Goal: Task Accomplishment & Management: Use online tool/utility

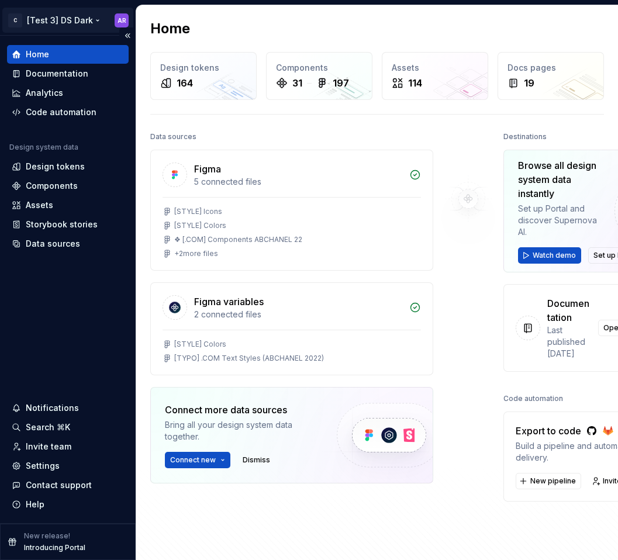
click at [82, 15] on html "C [Test 3] DS Dark AR Home Documentation Analytics Code automation Design syste…" at bounding box center [309, 280] width 618 height 560
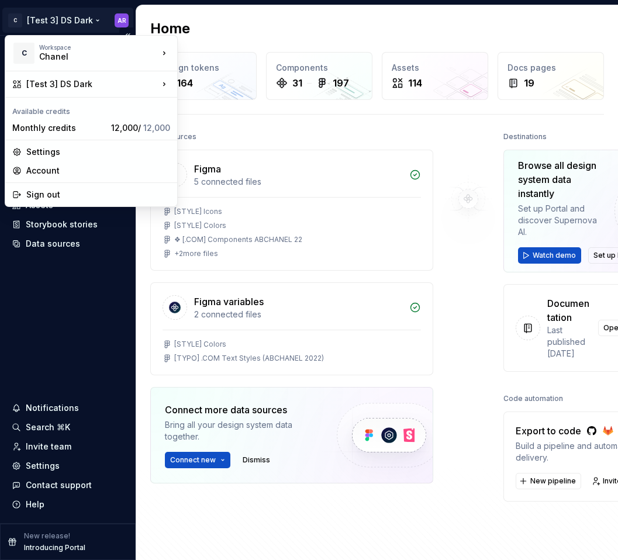
click at [82, 15] on html "C [Test 3] DS Dark AR Home Documentation Analytics Code automation Design syste…" at bounding box center [309, 280] width 618 height 560
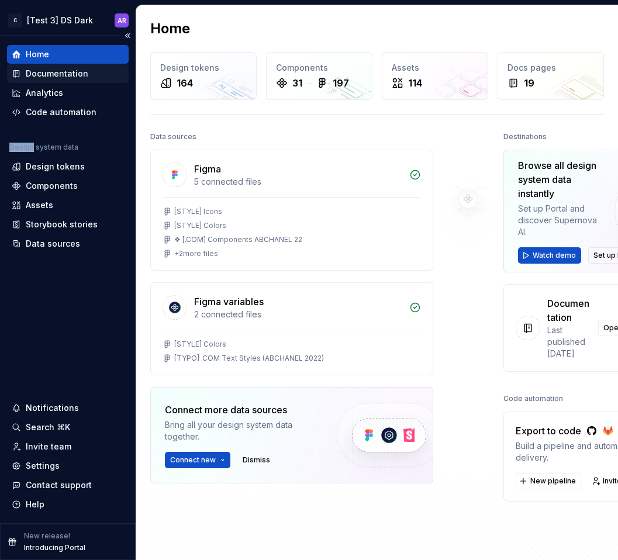
click at [74, 70] on div "Documentation" at bounding box center [57, 74] width 63 height 12
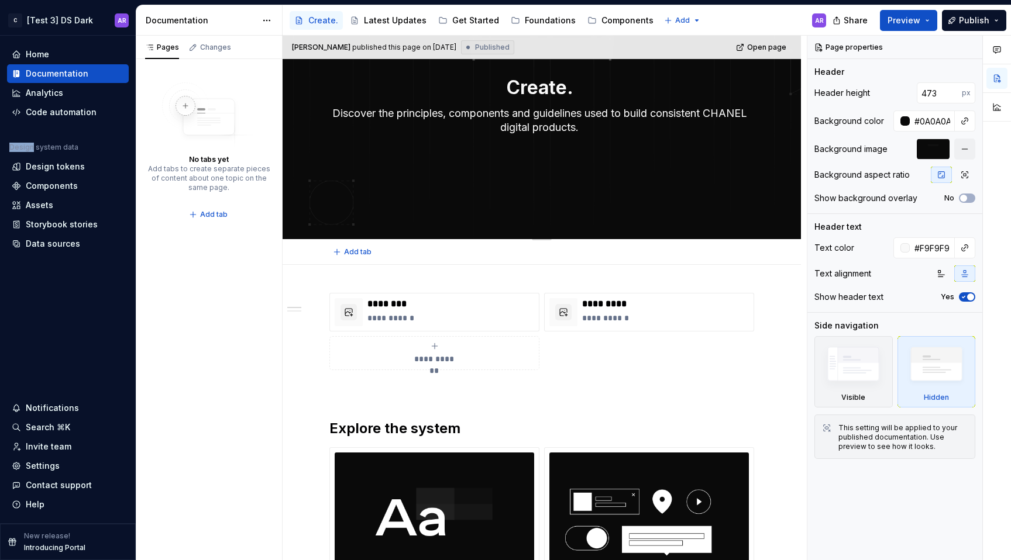
scroll to position [97, 0]
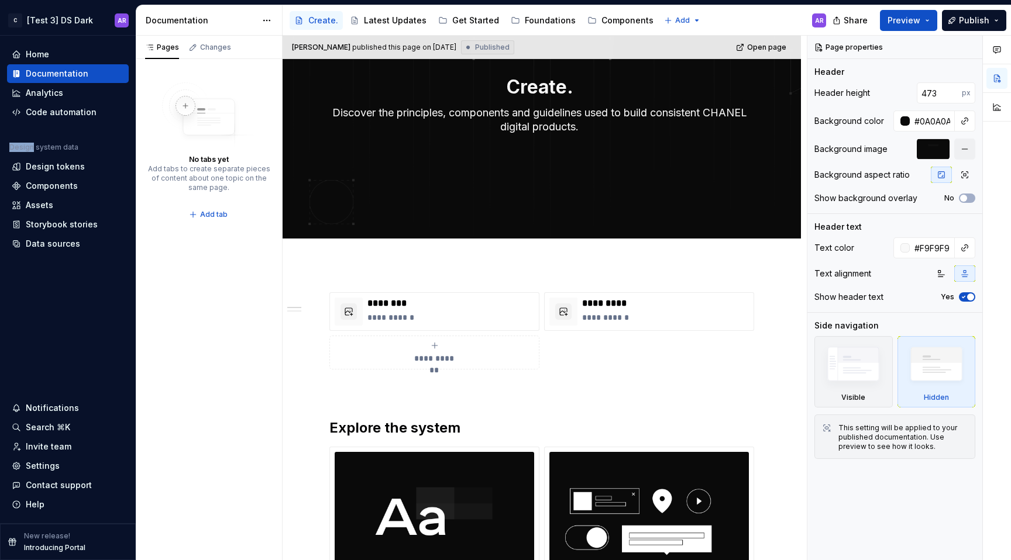
click at [545, 10] on div "Create. Latest Updates Get Started Foundations Components" at bounding box center [474, 20] width 369 height 23
click at [527, 18] on div "Foundations" at bounding box center [550, 21] width 51 height 12
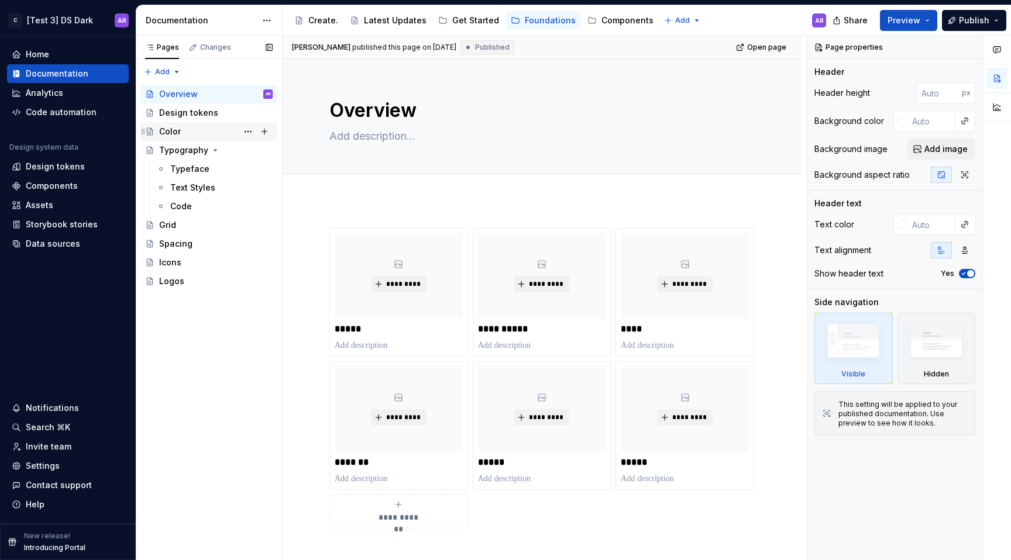
click at [188, 128] on div "Color" at bounding box center [215, 131] width 113 height 16
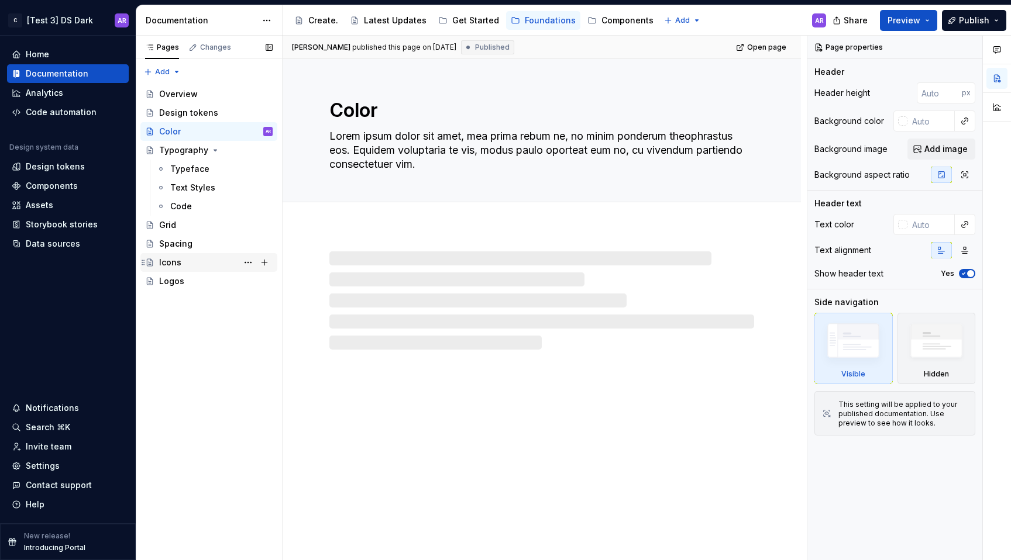
click at [180, 264] on div "Icons" at bounding box center [170, 263] width 22 height 12
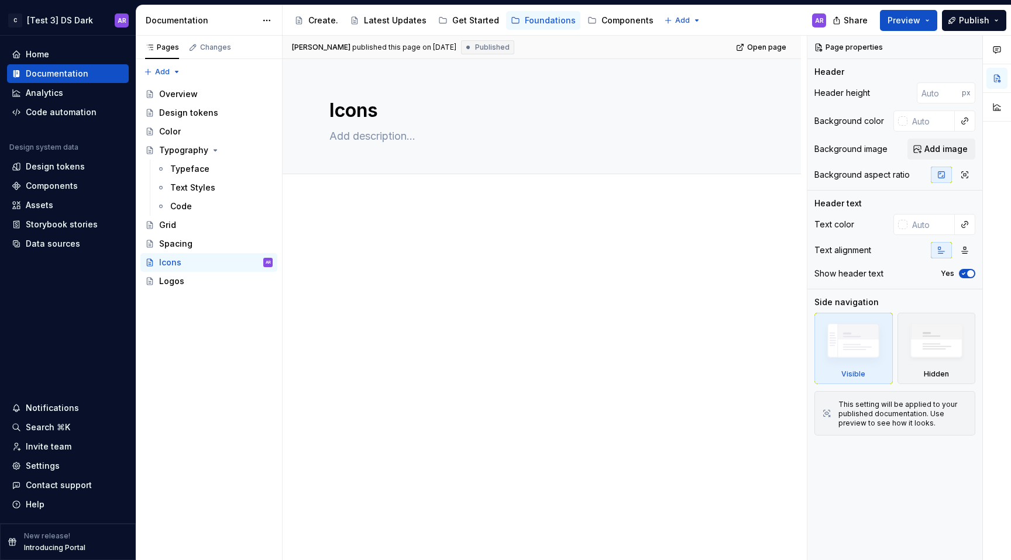
click at [451, 287] on div at bounding box center [542, 327] width 518 height 254
click at [618, 19] on button "Preview" at bounding box center [908, 20] width 57 height 21
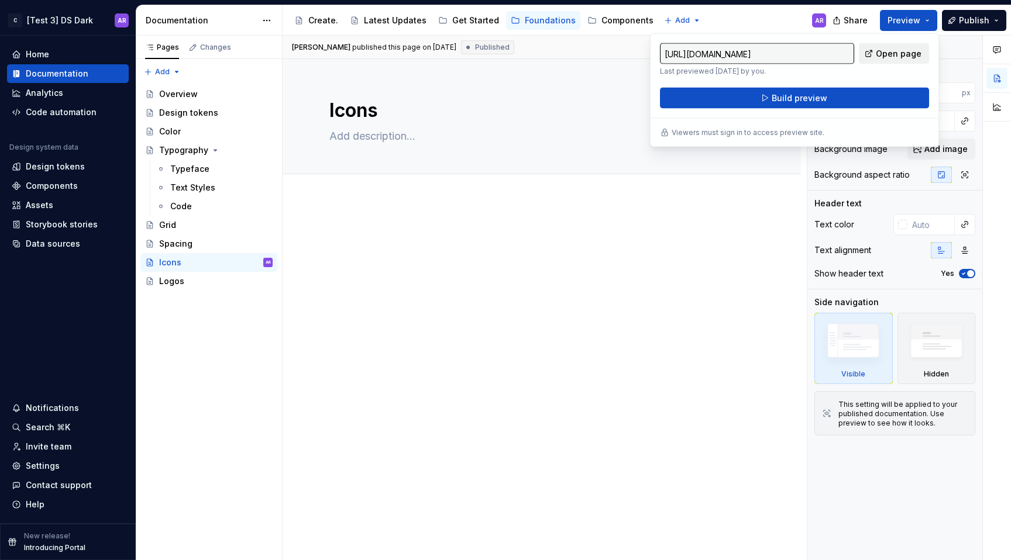
click at [618, 56] on span "Open page" at bounding box center [899, 54] width 46 height 12
click at [367, 235] on p at bounding box center [541, 235] width 425 height 14
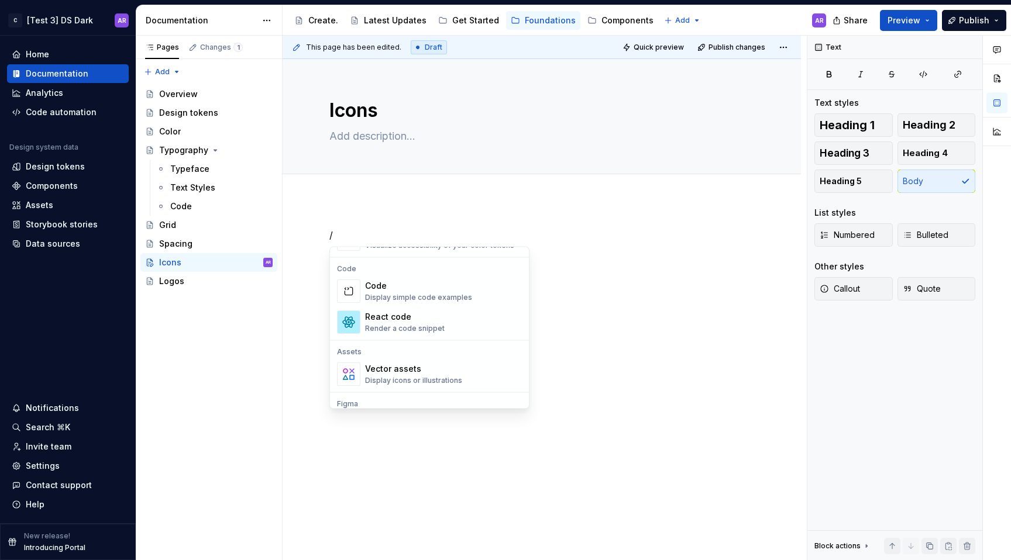
scroll to position [950, 0]
click at [428, 385] on div "Display icons or illustrations" at bounding box center [413, 384] width 97 height 9
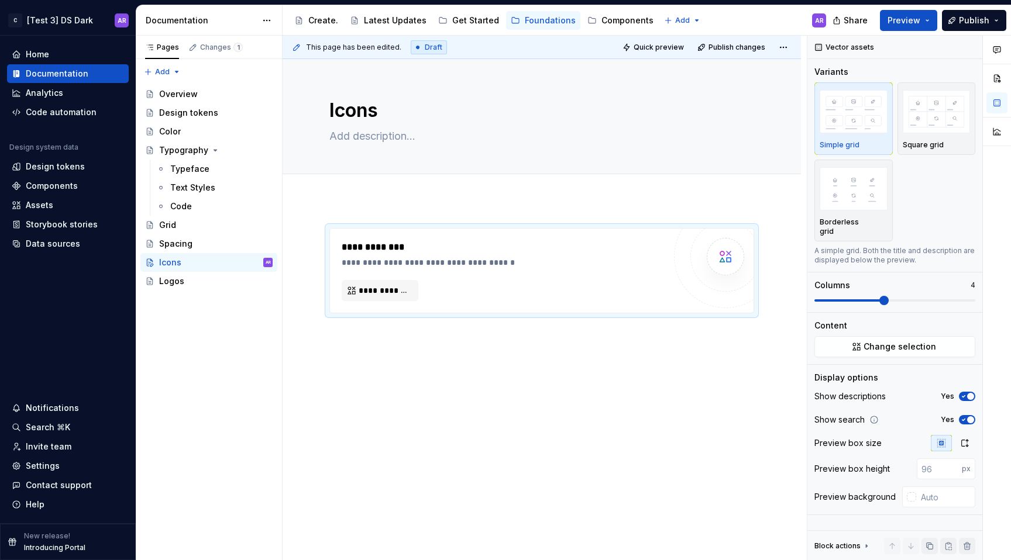
click at [618, 500] on div at bounding box center [997, 298] width 28 height 525
click at [94, 25] on html "C [Test 3] DS Dark AR Home Documentation Analytics Code automation Design syste…" at bounding box center [505, 280] width 1011 height 560
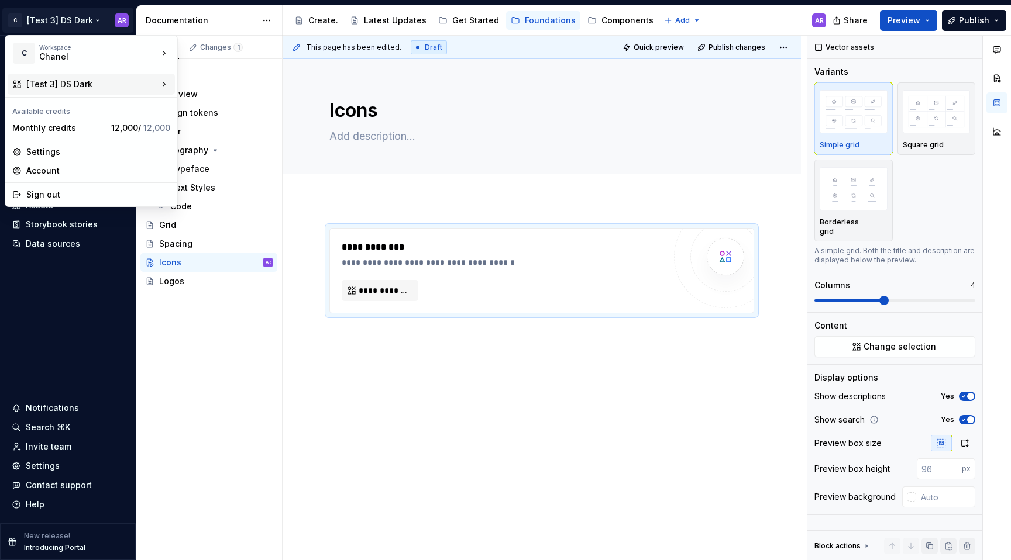
type textarea "*"
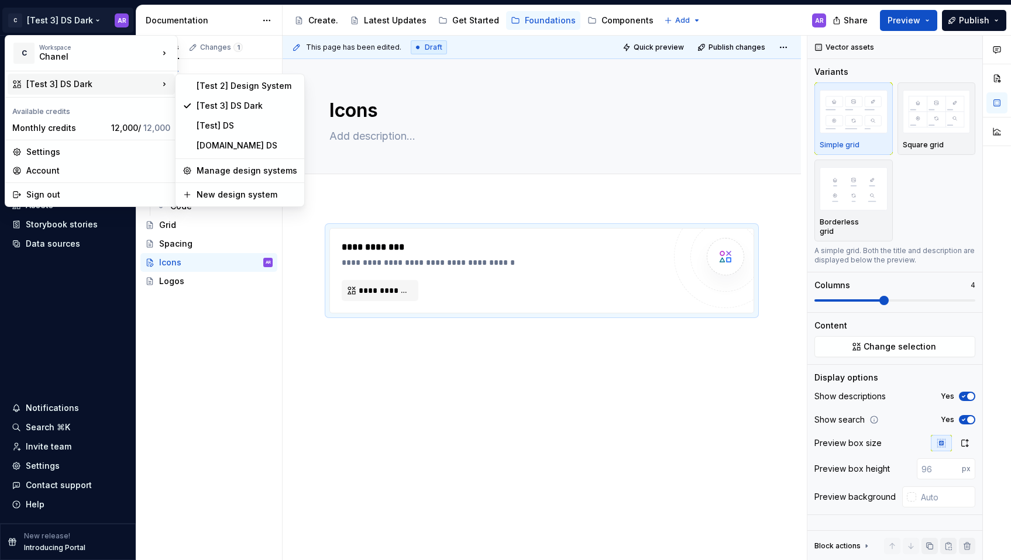
click at [618, 401] on div "Comments Open comments No comments yet Select ‘Comment’ from the block context …" at bounding box center [909, 298] width 204 height 525
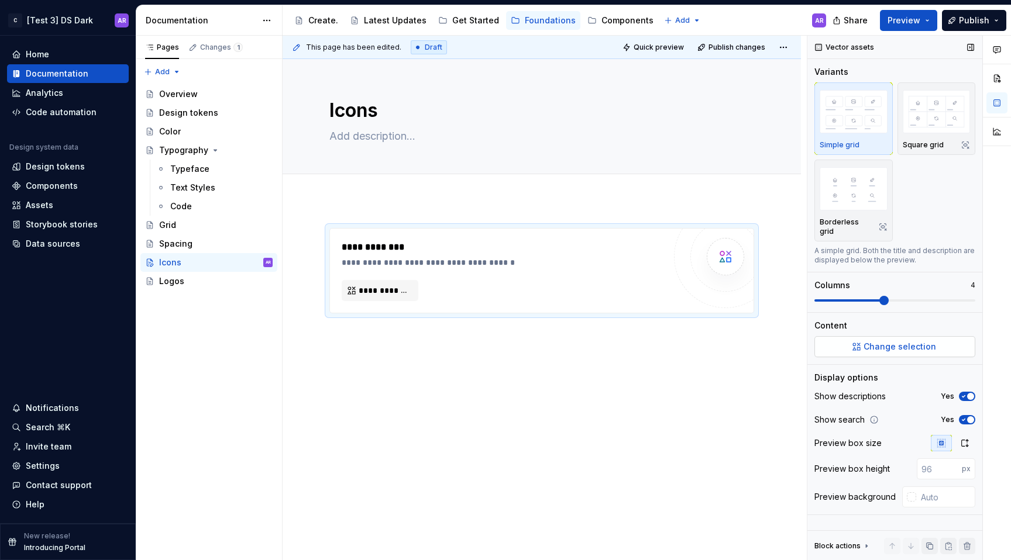
click at [618, 336] on button "Change selection" at bounding box center [894, 346] width 161 height 21
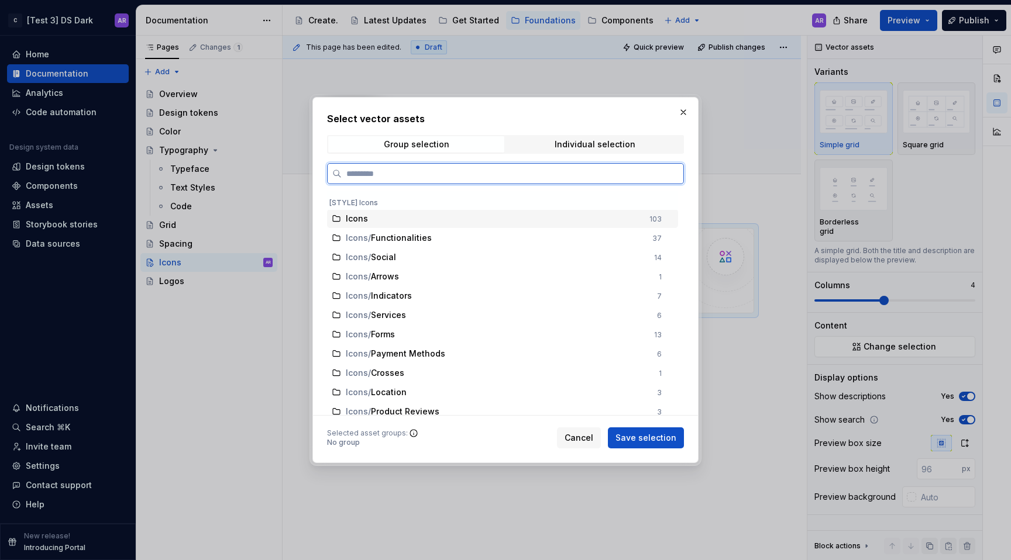
click at [618, 223] on div "Icons 103" at bounding box center [502, 218] width 351 height 19
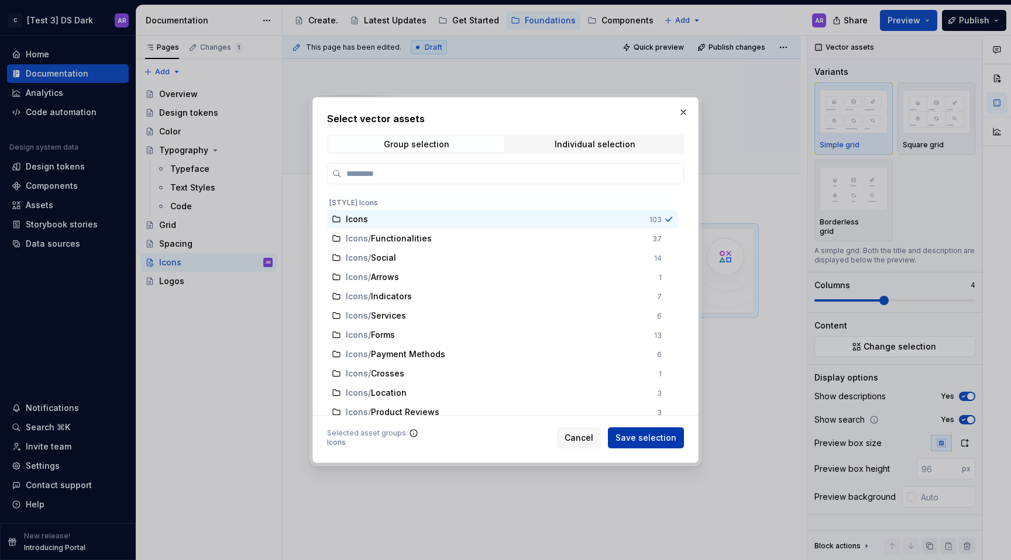
click at [618, 448] on button "Save selection" at bounding box center [646, 438] width 76 height 21
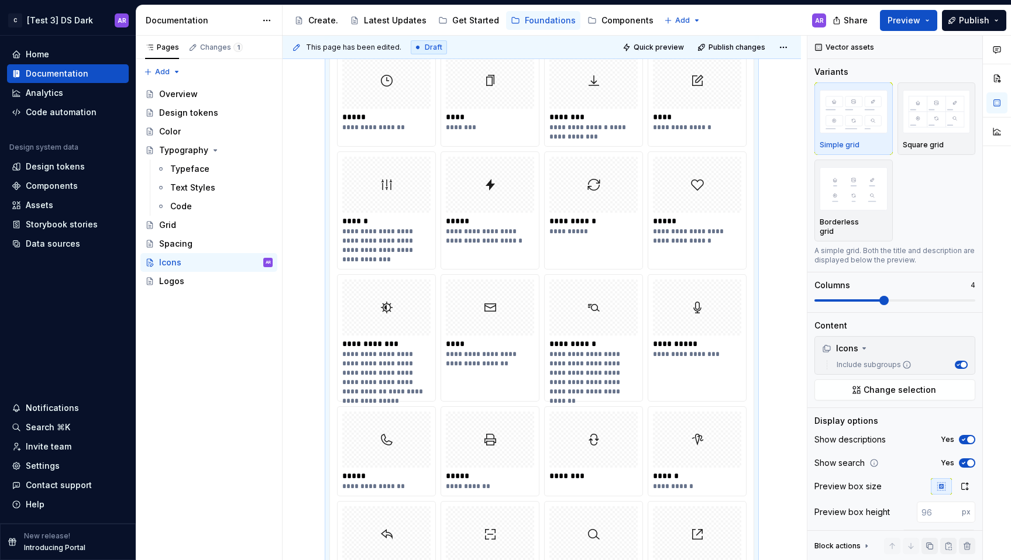
scroll to position [582, 0]
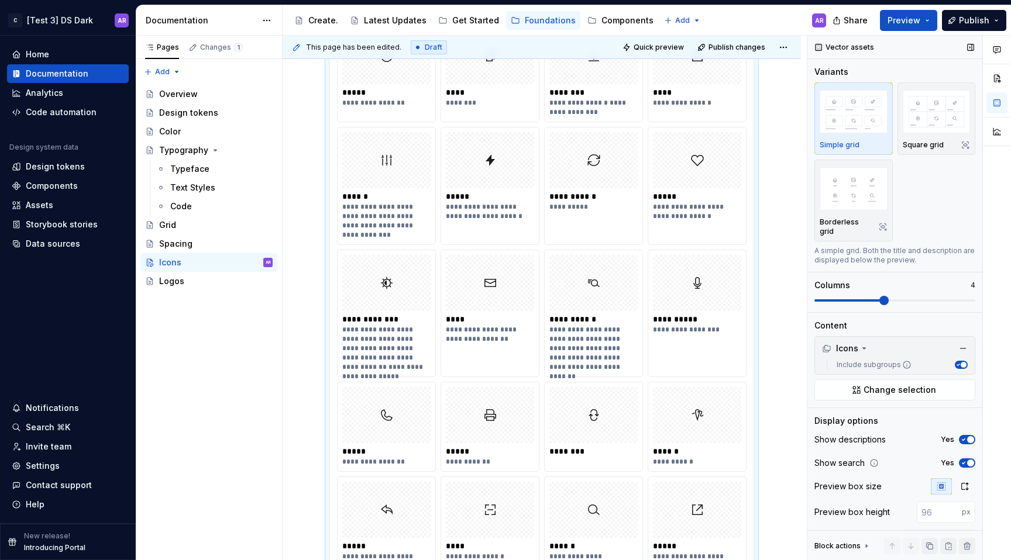
click at [618, 441] on icon "button" at bounding box center [963, 439] width 9 height 7
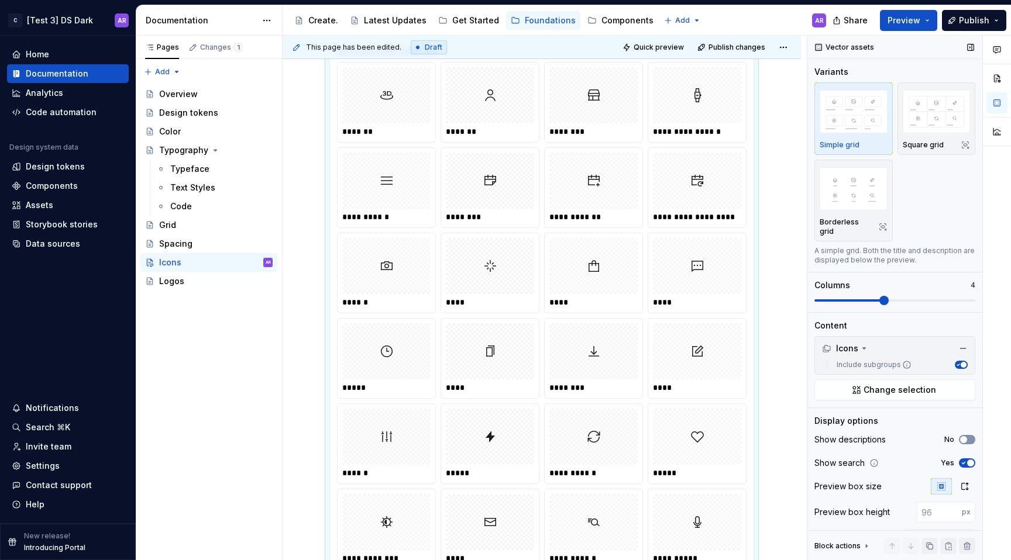
click at [618, 441] on span "button" at bounding box center [963, 439] width 7 height 7
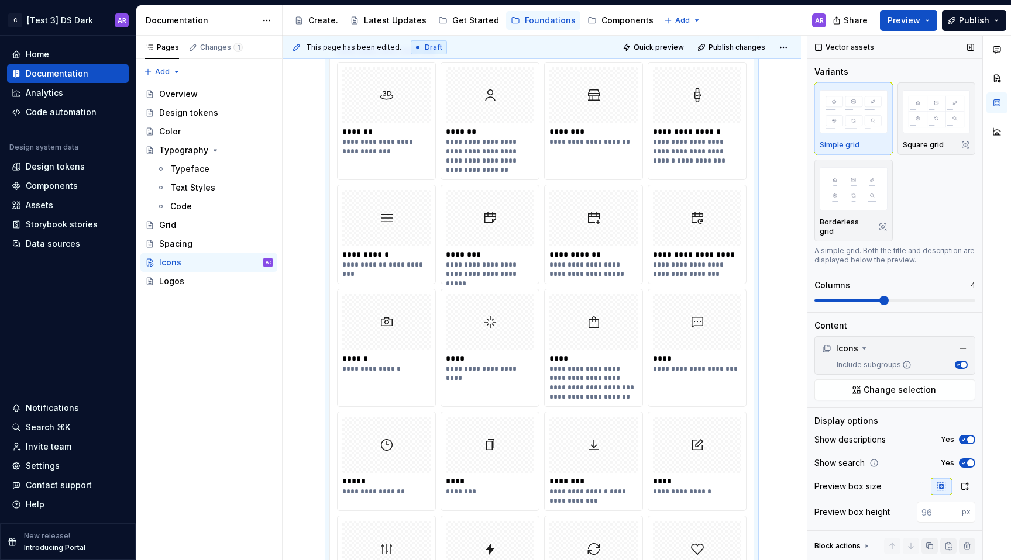
click at [618, 438] on icon "button" at bounding box center [963, 439] width 9 height 7
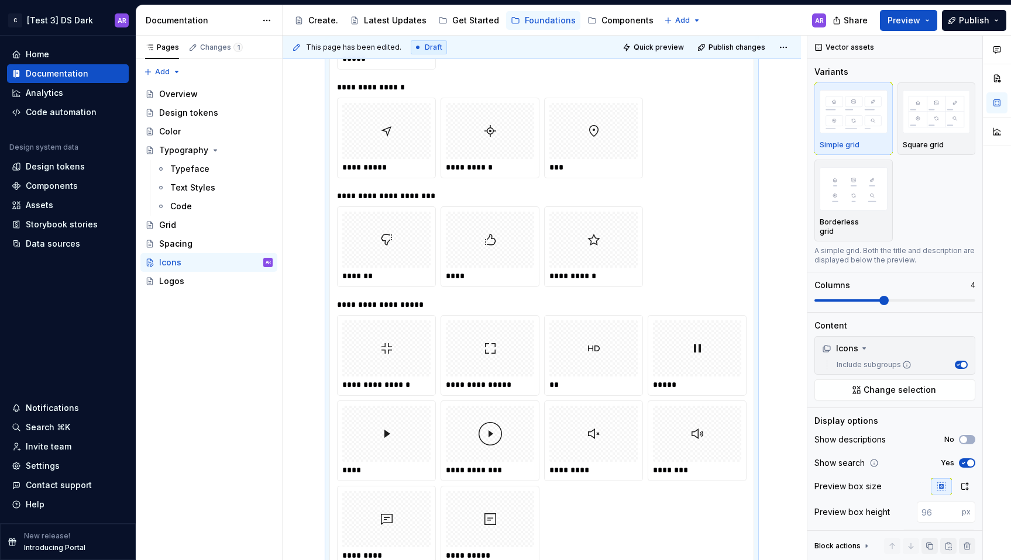
scroll to position [3013, 0]
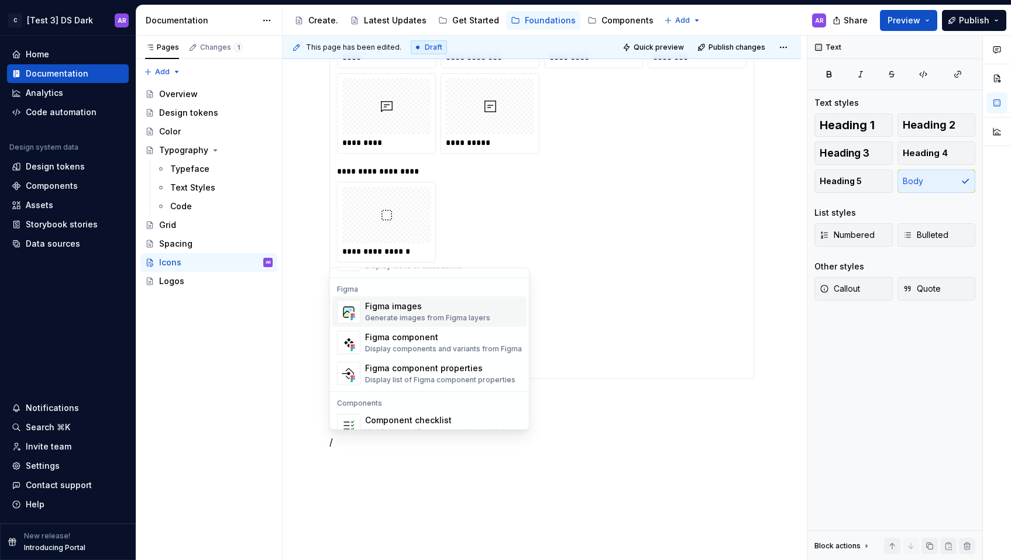
scroll to position [1096, 0]
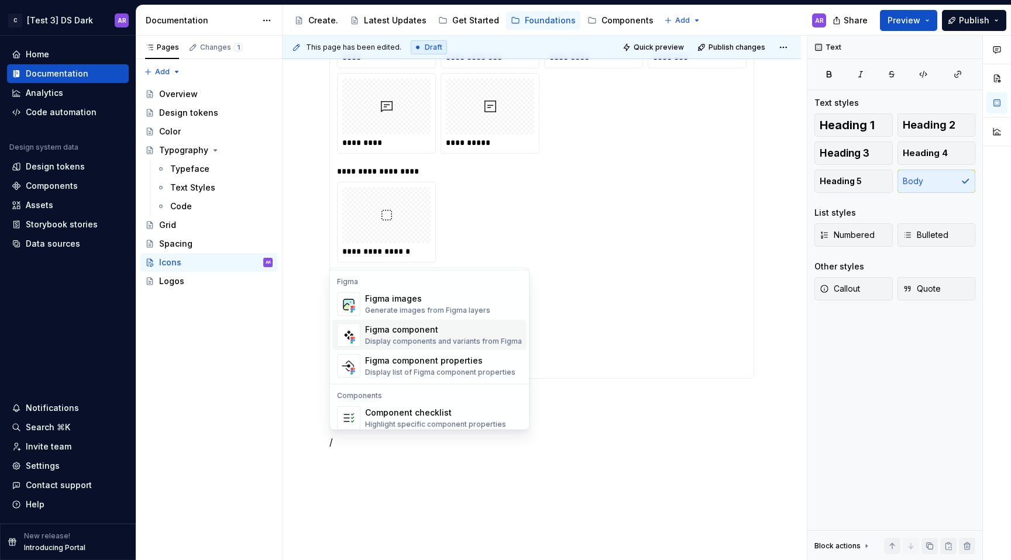
click at [448, 329] on div "Figma component" at bounding box center [443, 331] width 157 height 12
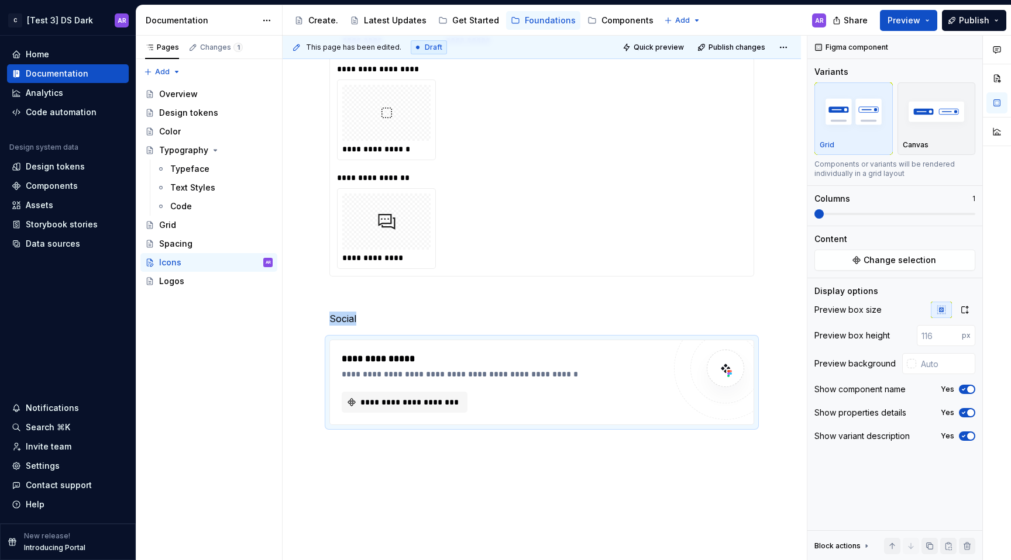
type textarea "*"
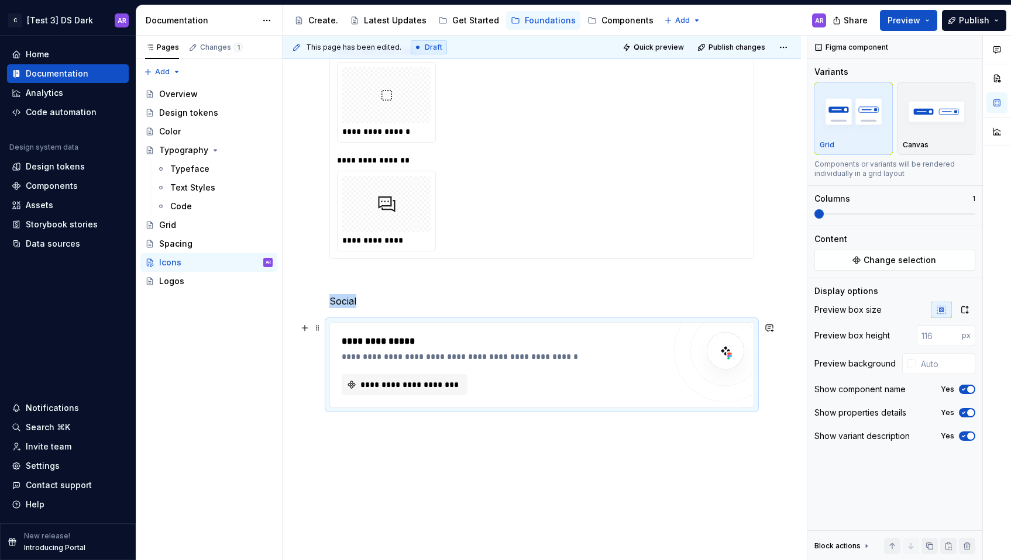
scroll to position [3162, 0]
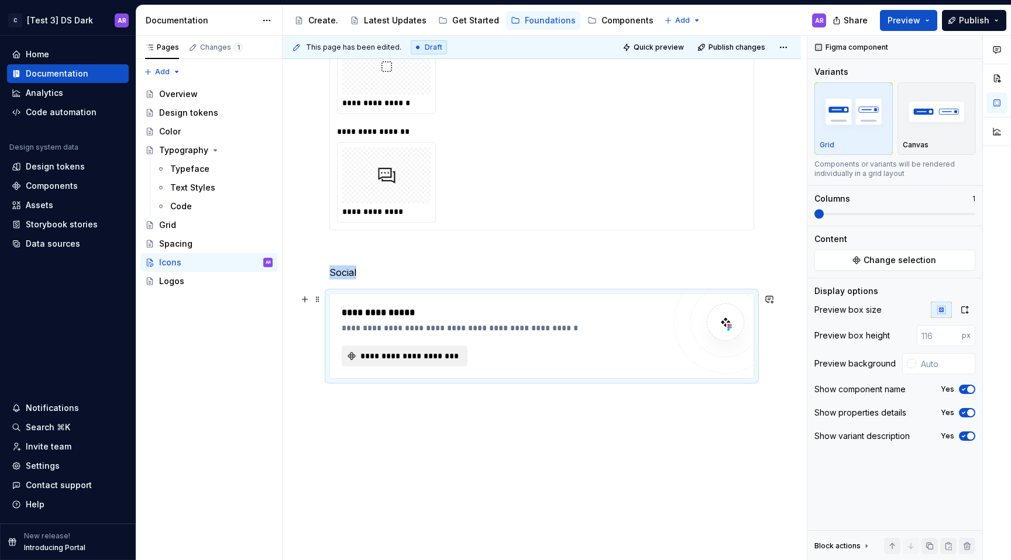
click at [406, 356] on span "**********" at bounding box center [409, 356] width 101 height 12
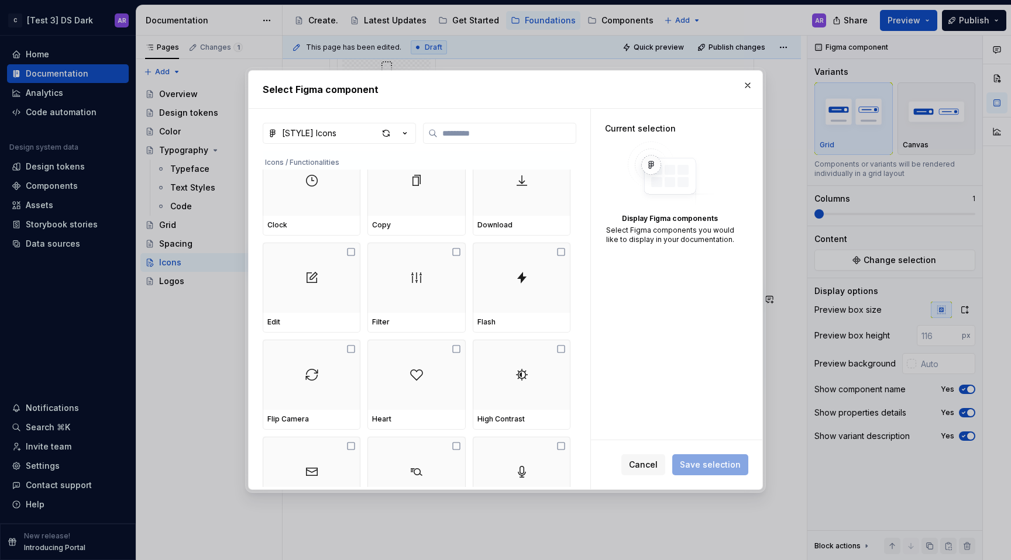
scroll to position [400, 0]
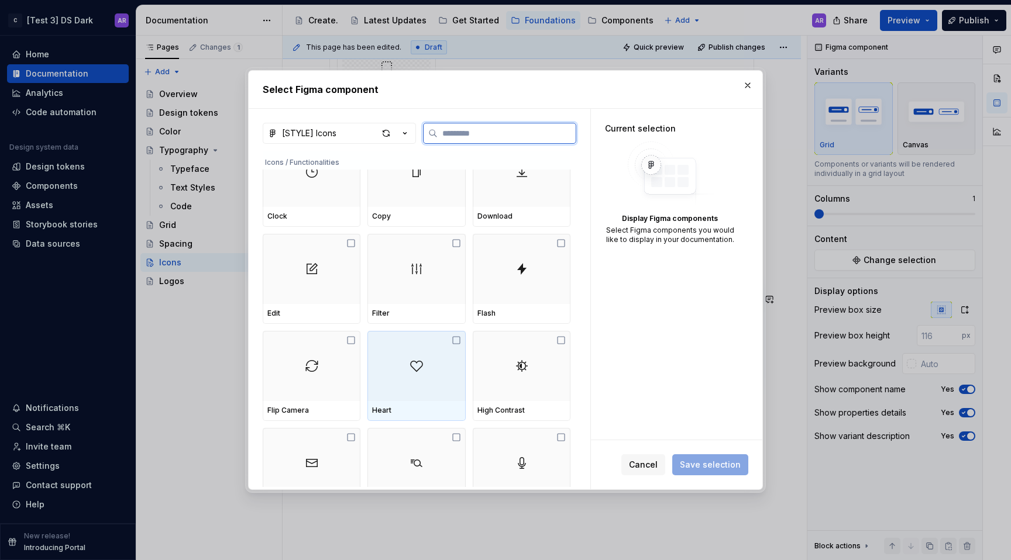
click at [456, 340] on icon at bounding box center [456, 340] width 9 height 9
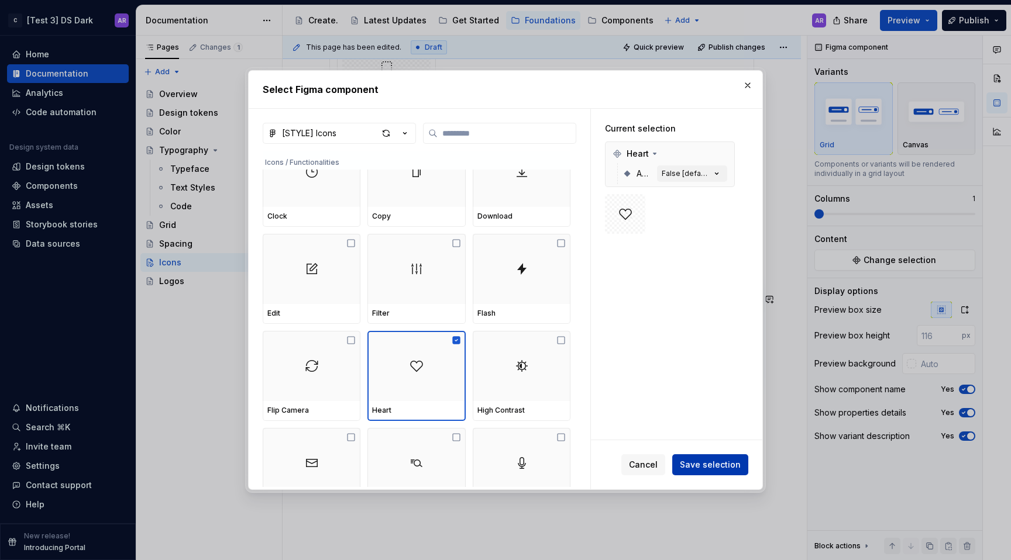
click at [618, 471] on button "Save selection" at bounding box center [710, 465] width 76 height 21
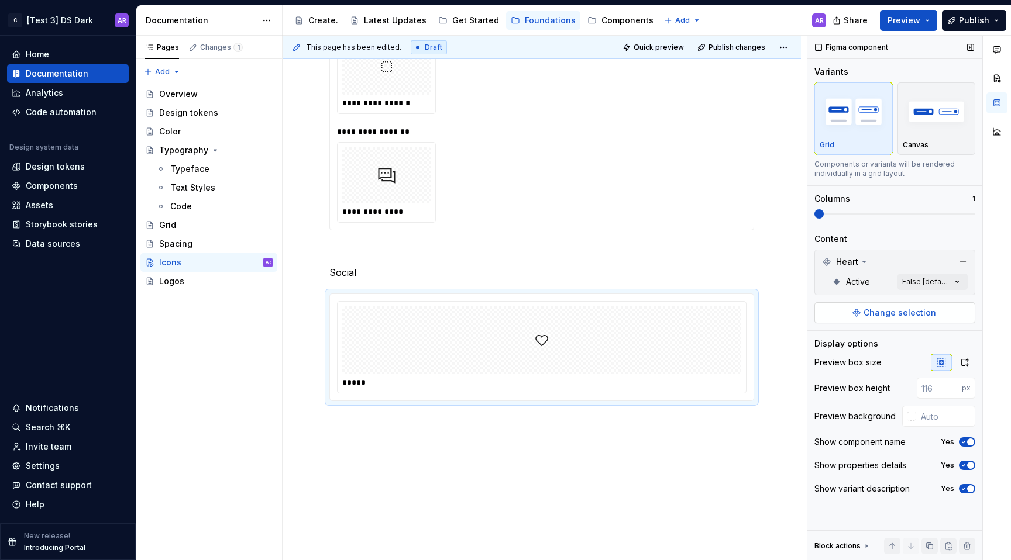
click at [618, 320] on button "Change selection" at bounding box center [894, 312] width 161 height 21
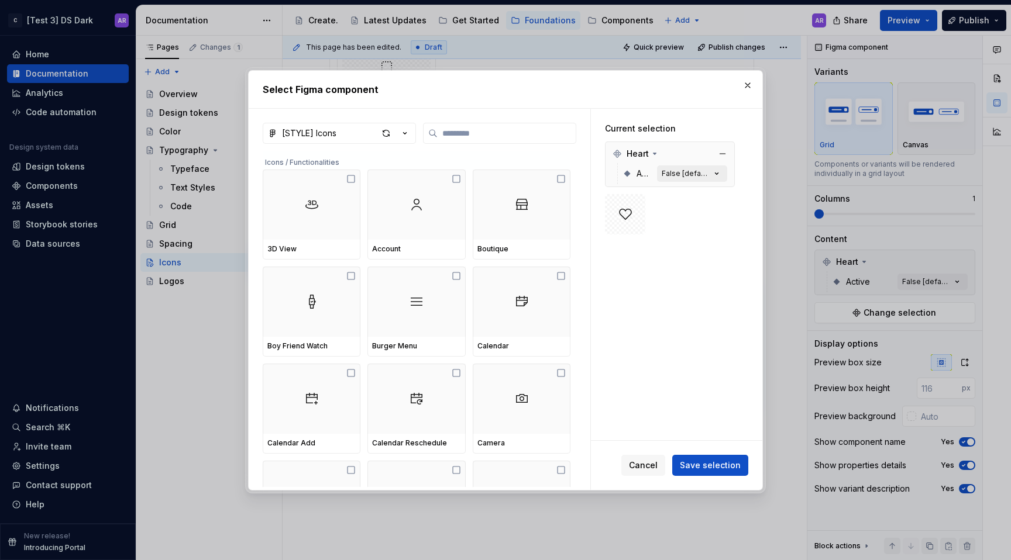
click at [618, 173] on div "False [default]" at bounding box center [686, 173] width 49 height 9
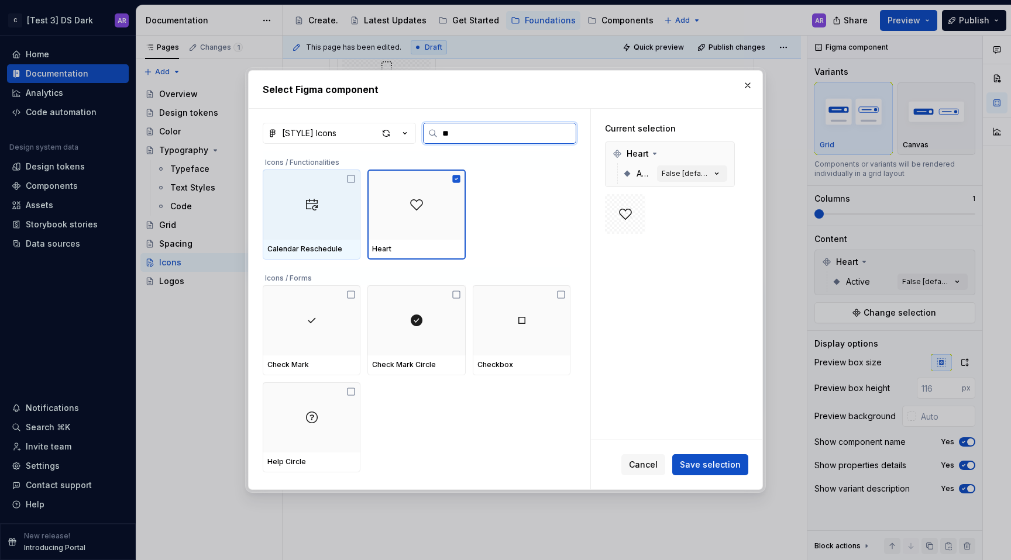
type input "***"
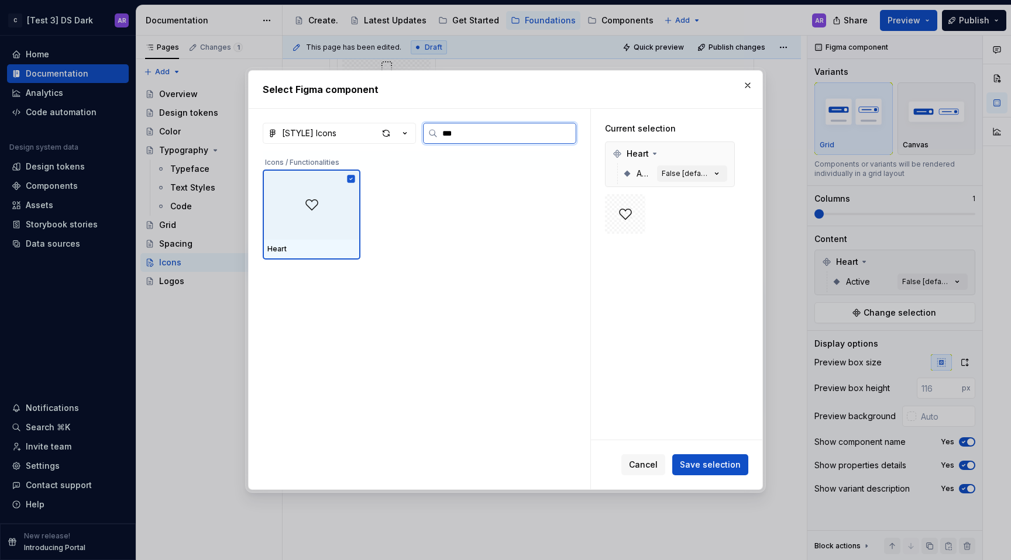
click at [309, 219] on div at bounding box center [312, 205] width 98 height 70
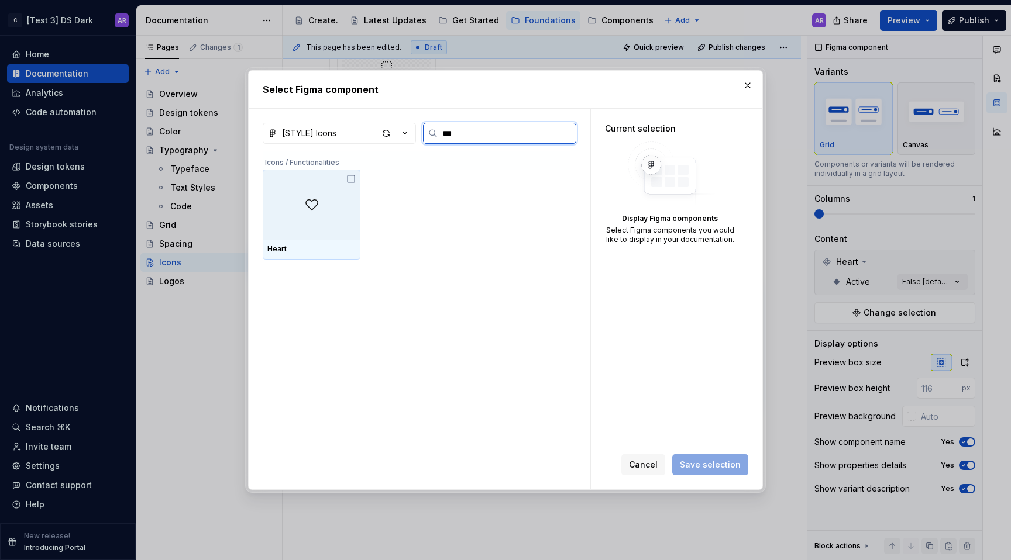
click at [321, 214] on div at bounding box center [312, 205] width 98 height 70
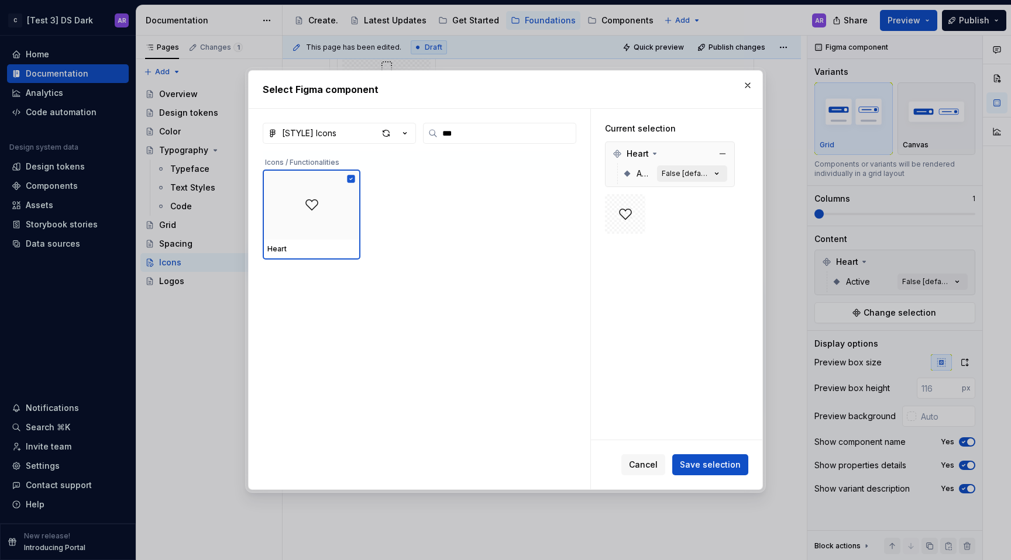
click at [618, 171] on div "False [default]" at bounding box center [686, 173] width 49 height 9
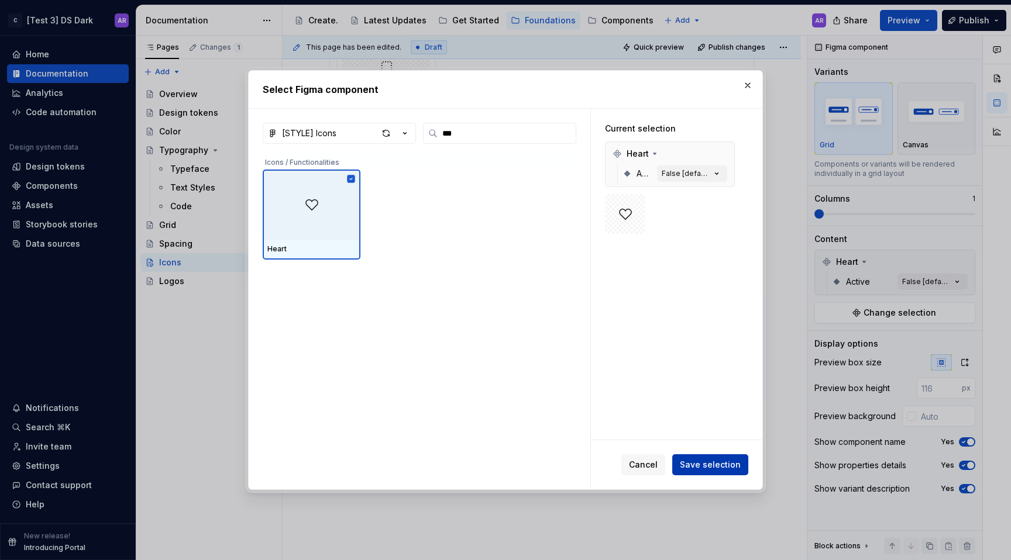
click at [618, 466] on span "Save selection" at bounding box center [710, 465] width 61 height 12
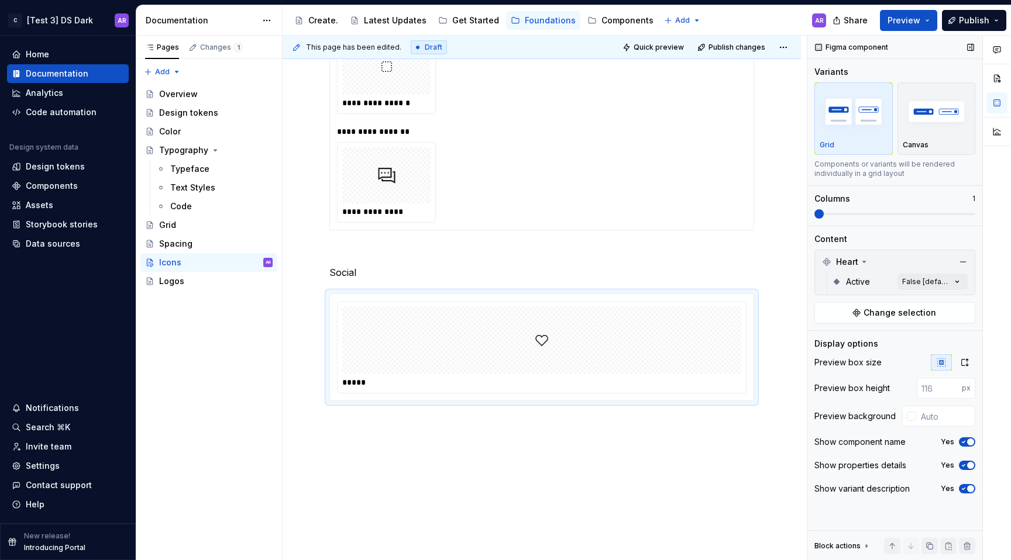
click at [618, 345] on div "Figma component Variants Grid Canvas Components or variants will be rendered in…" at bounding box center [894, 298] width 175 height 525
click at [618, 545] on icon at bounding box center [866, 546] width 9 height 9
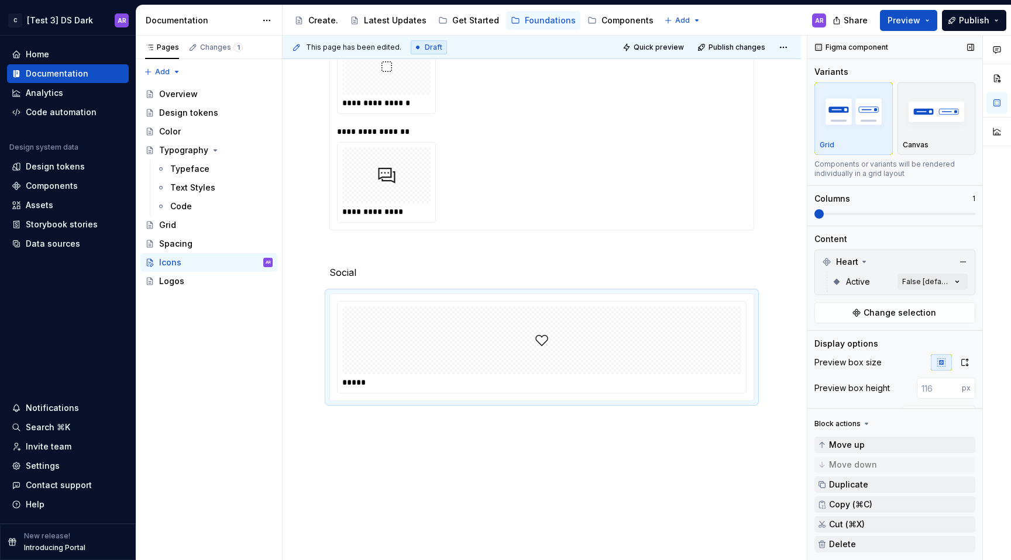
click at [618, 420] on icon at bounding box center [866, 423] width 9 height 9
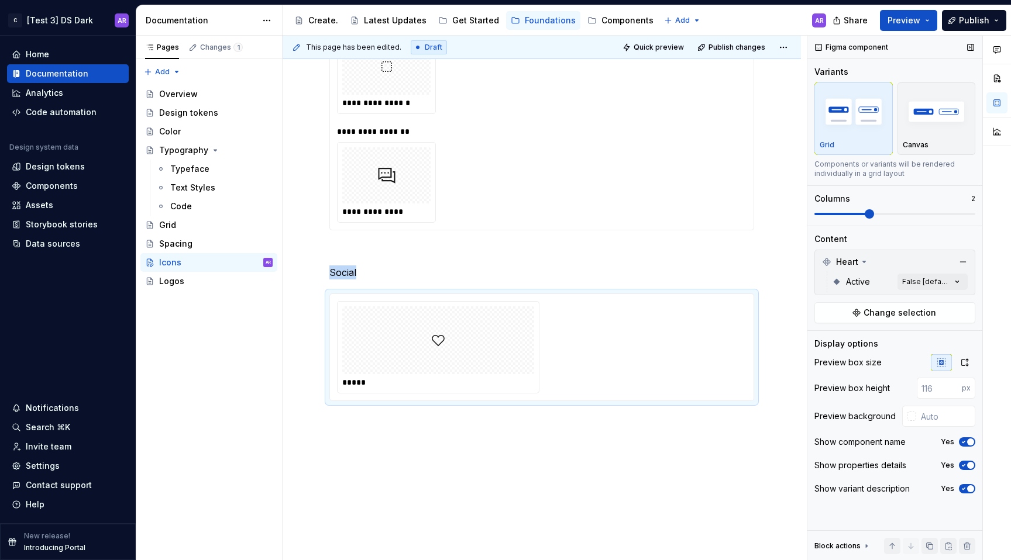
click at [618, 216] on span at bounding box center [869, 213] width 9 height 9
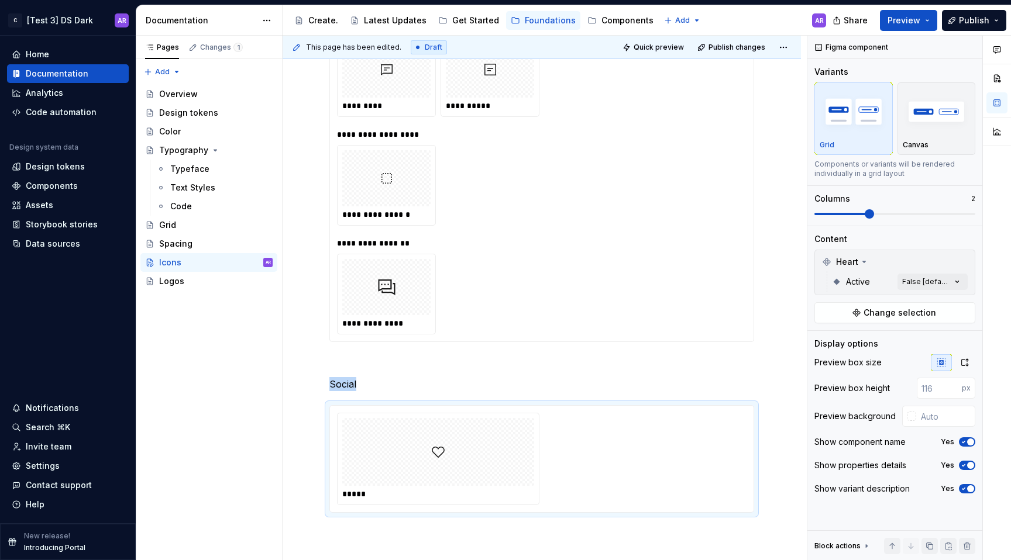
scroll to position [3035, 0]
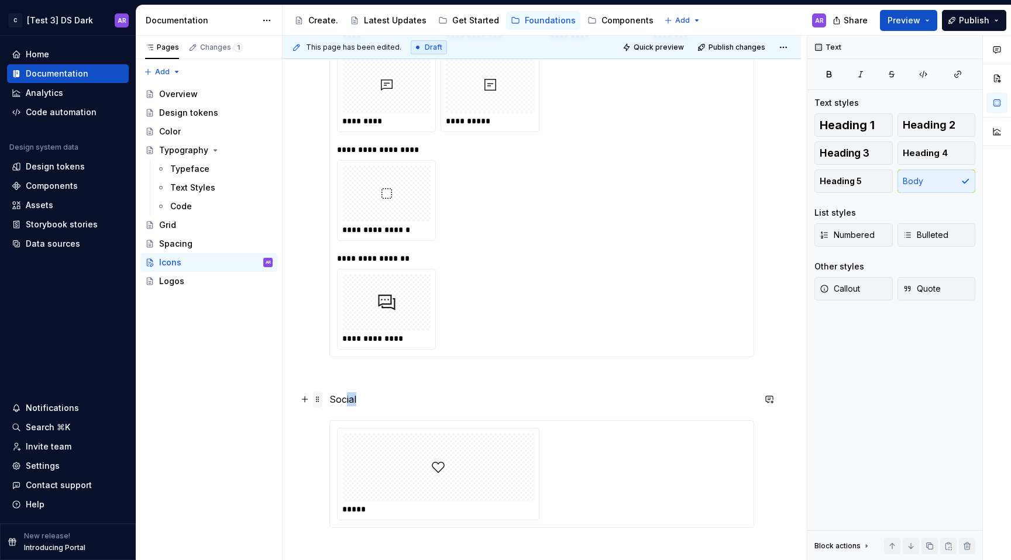
drag, startPoint x: 373, startPoint y: 395, endPoint x: 319, endPoint y: 395, distance: 53.8
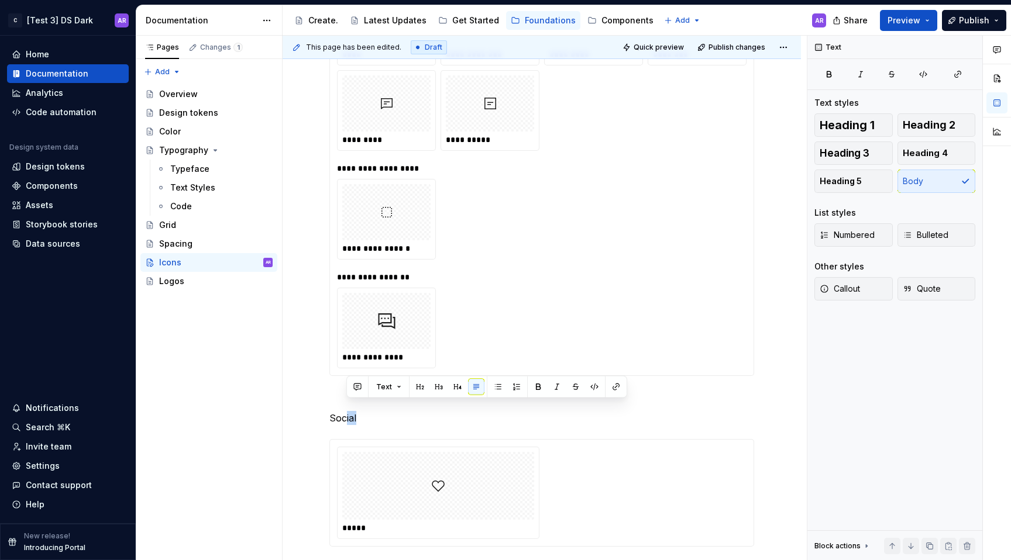
scroll to position [3007, 0]
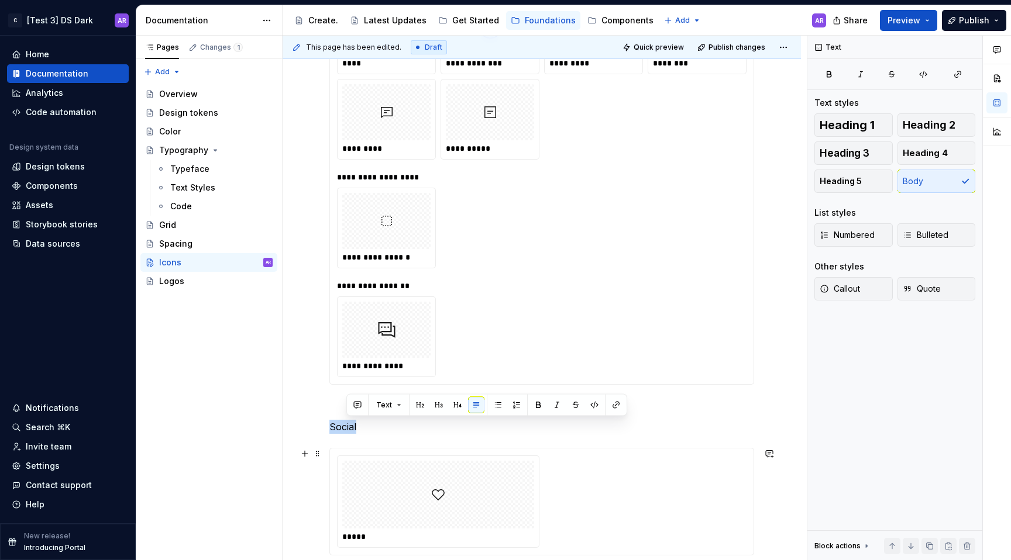
click at [445, 490] on div at bounding box center [438, 495] width 192 height 68
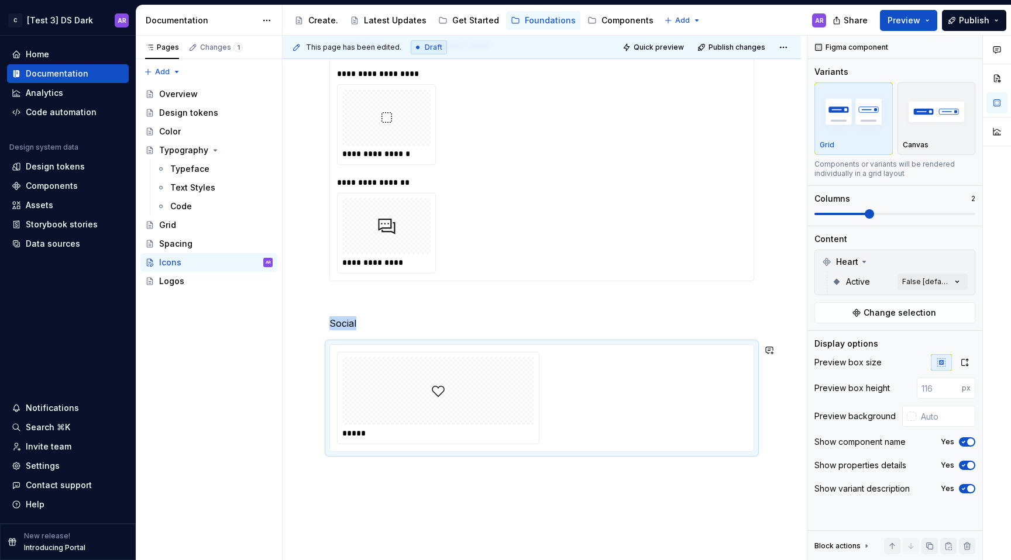
scroll to position [3184, 0]
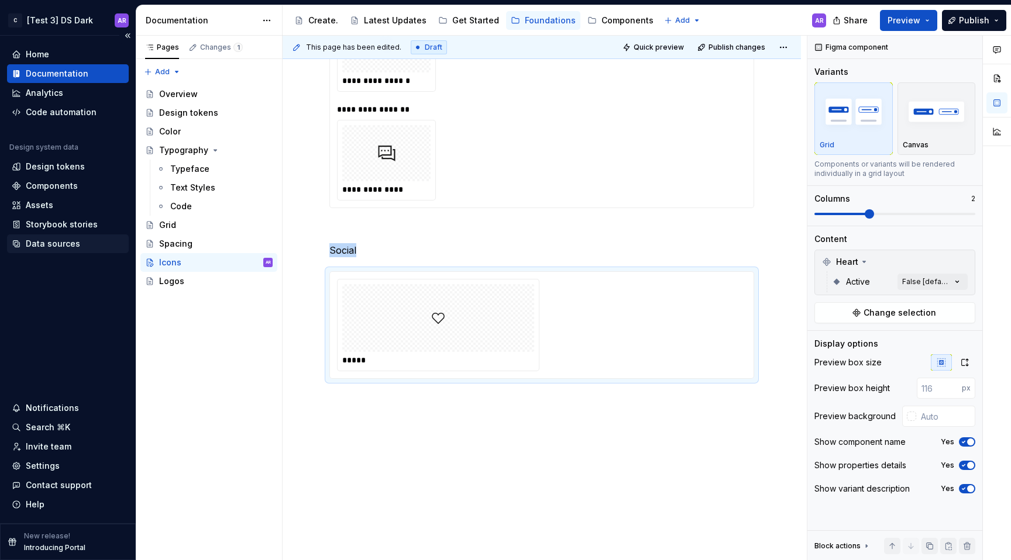
click at [64, 253] on div "Data sources" at bounding box center [68, 244] width 122 height 19
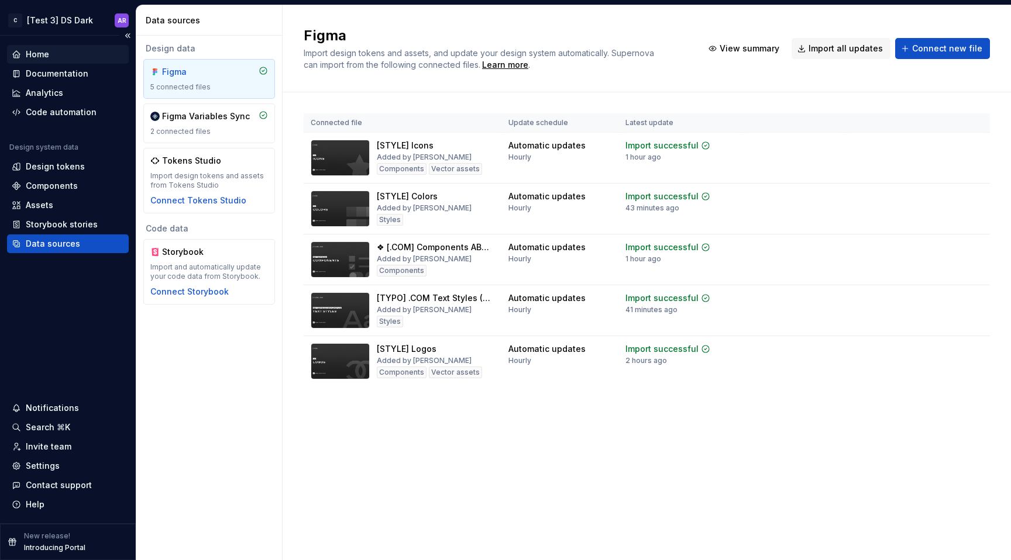
click at [37, 47] on div "Home" at bounding box center [68, 54] width 122 height 19
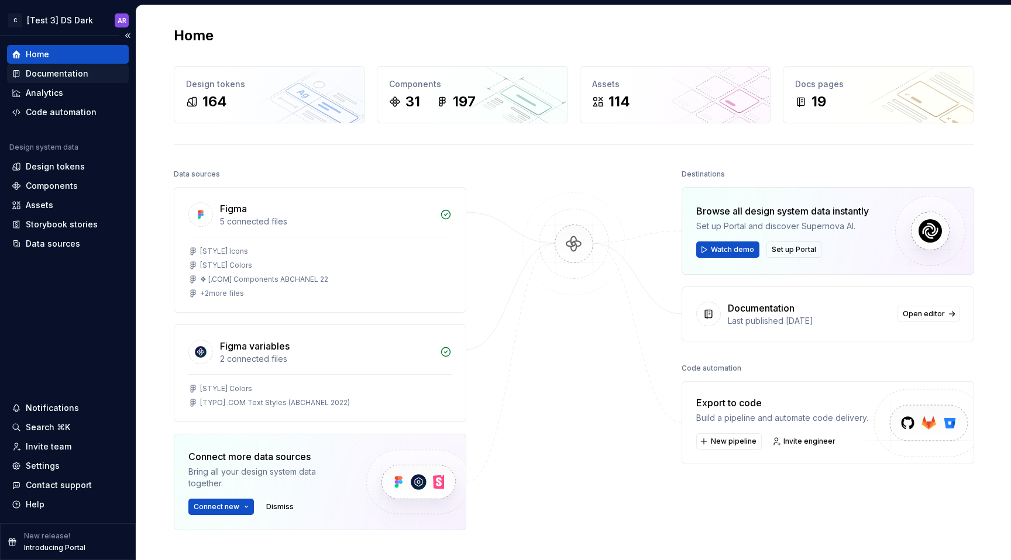
click at [92, 72] on div "Documentation" at bounding box center [68, 74] width 112 height 12
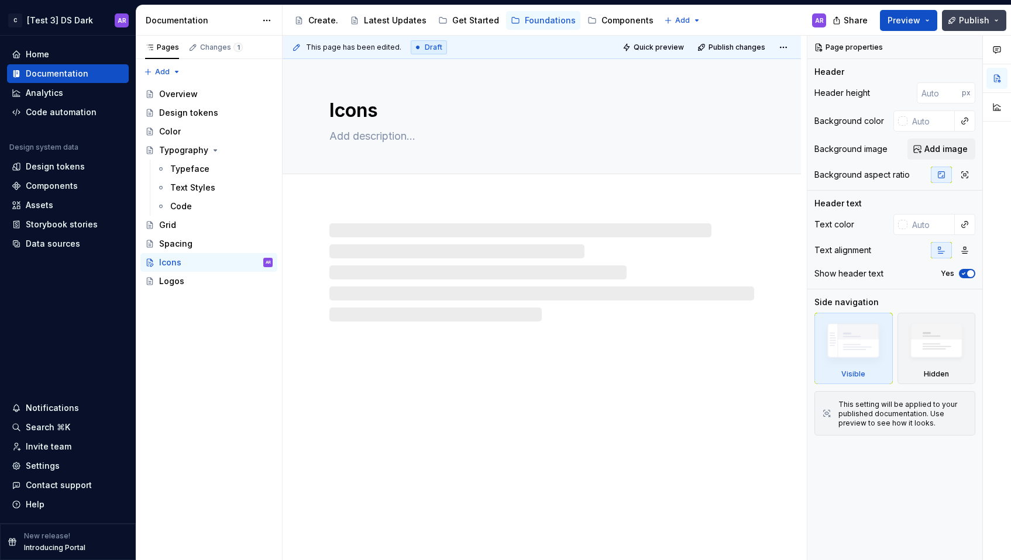
click at [618, 23] on span "Publish" at bounding box center [974, 21] width 30 height 12
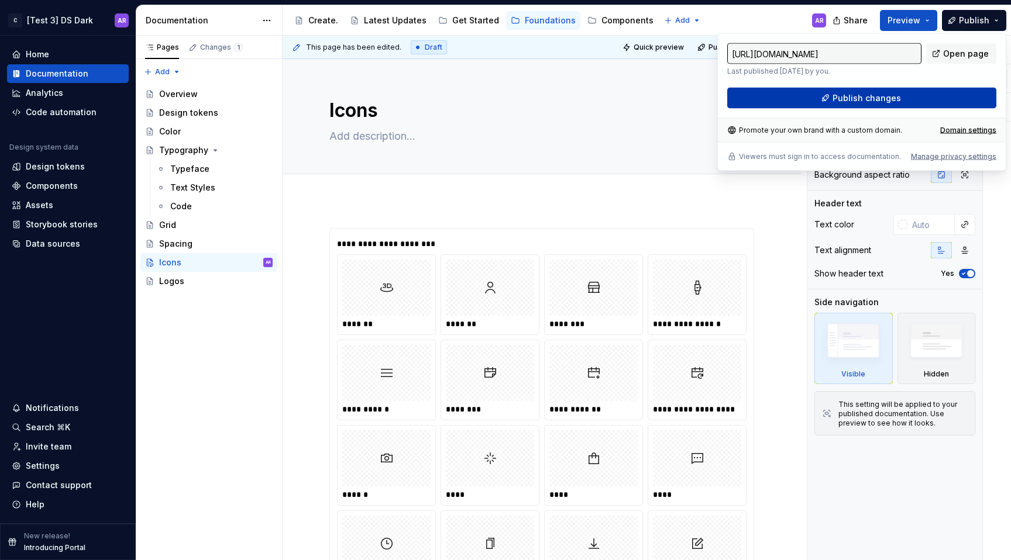
click at [618, 104] on button "Publish changes" at bounding box center [861, 98] width 269 height 21
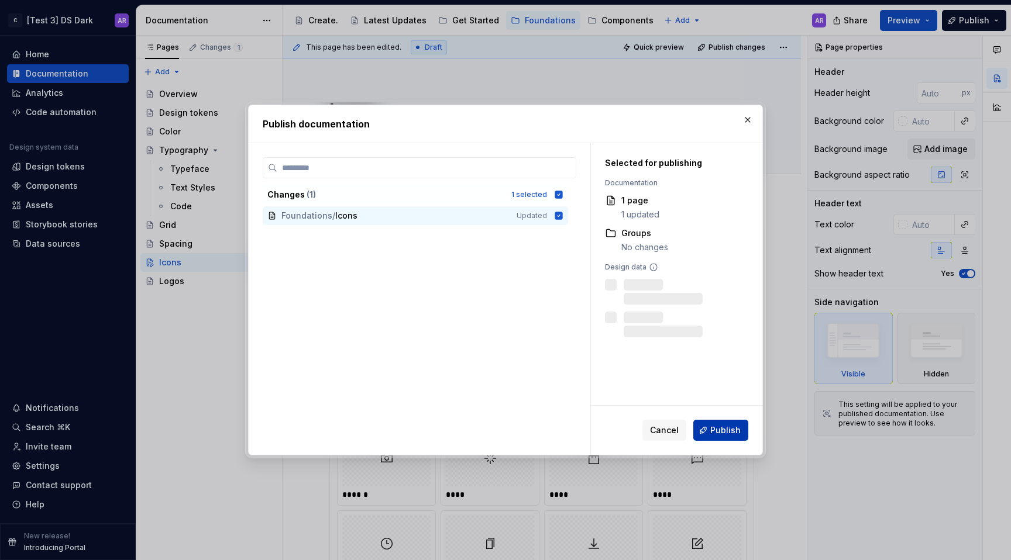
click at [618, 435] on button "Publish" at bounding box center [720, 430] width 55 height 21
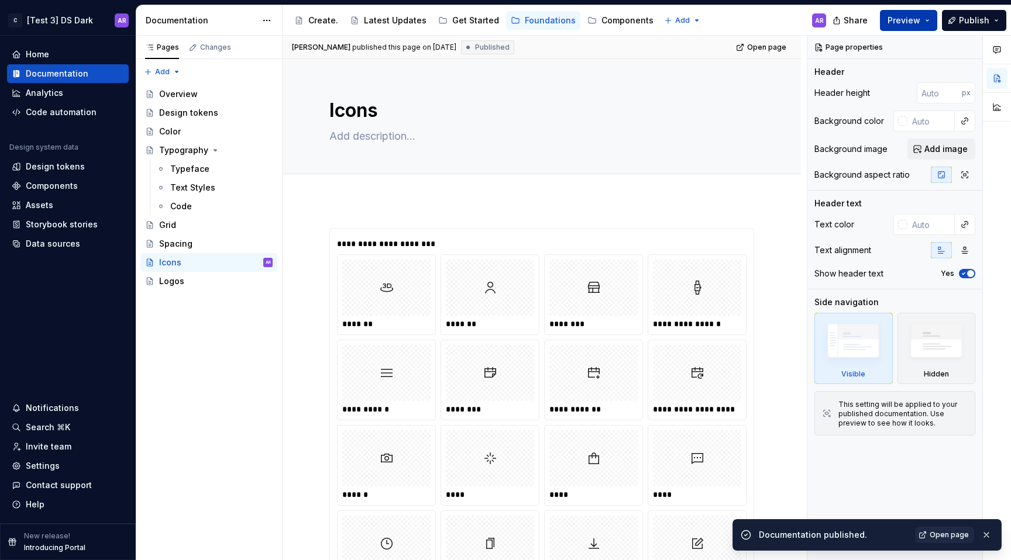
click at [618, 26] on button "Preview" at bounding box center [908, 20] width 57 height 21
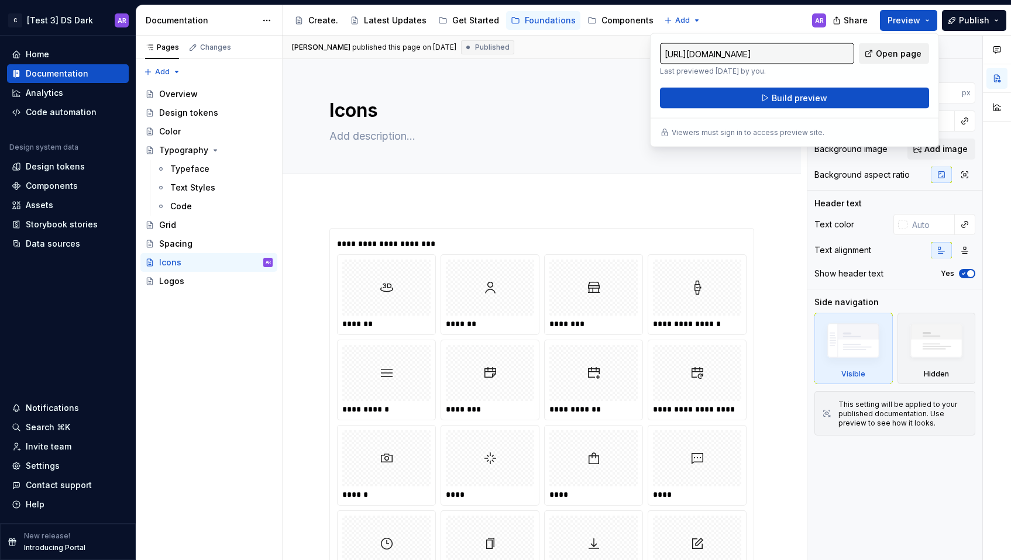
click at [618, 50] on span "Open page" at bounding box center [899, 54] width 46 height 12
type textarea "*"
